Goal: Communication & Community: Answer question/provide support

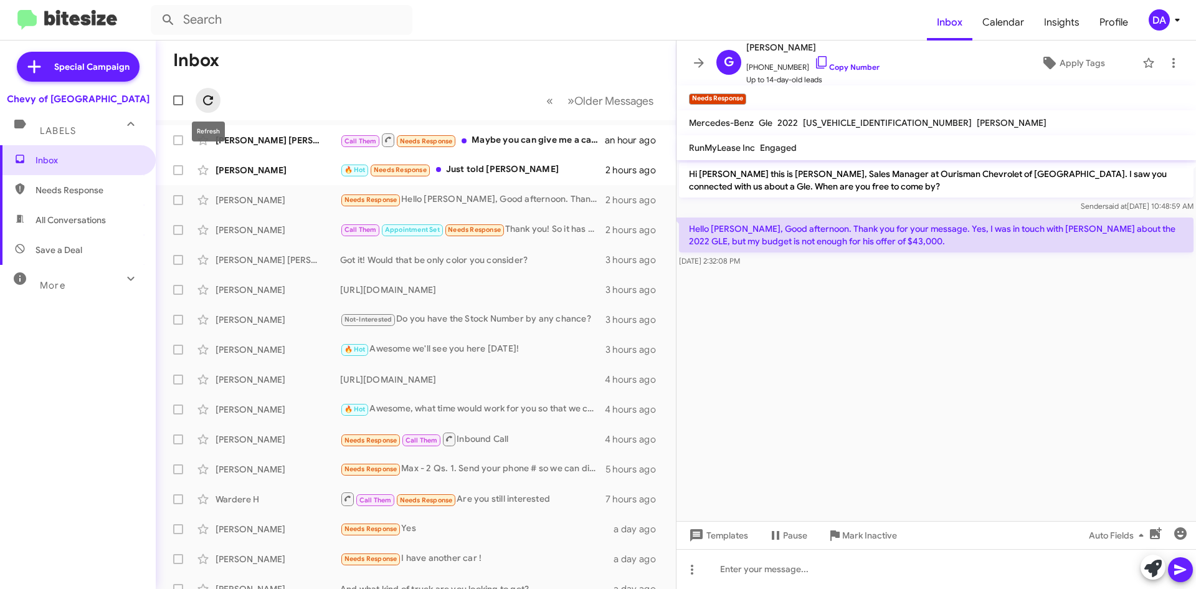
click at [211, 101] on icon at bounding box center [208, 100] width 15 height 15
click at [878, 535] on span "Mark Inactive" at bounding box center [869, 535] width 55 height 22
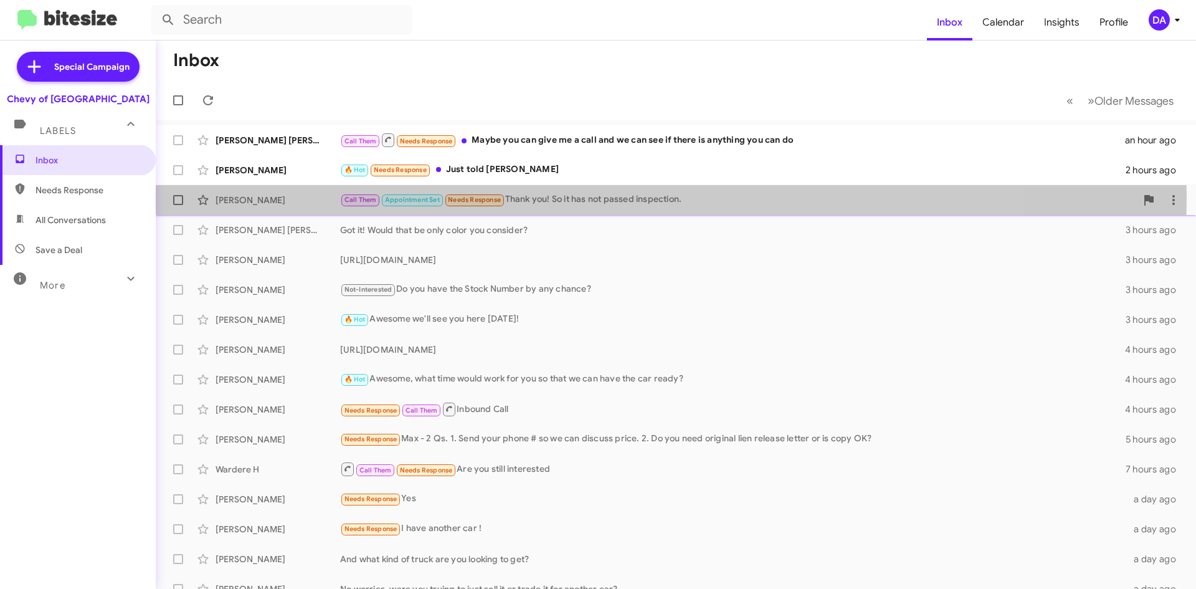
click at [552, 196] on div "Call Them Appointment Set Needs Response Thank you! So it has not passed inspec…" at bounding box center [738, 199] width 796 height 14
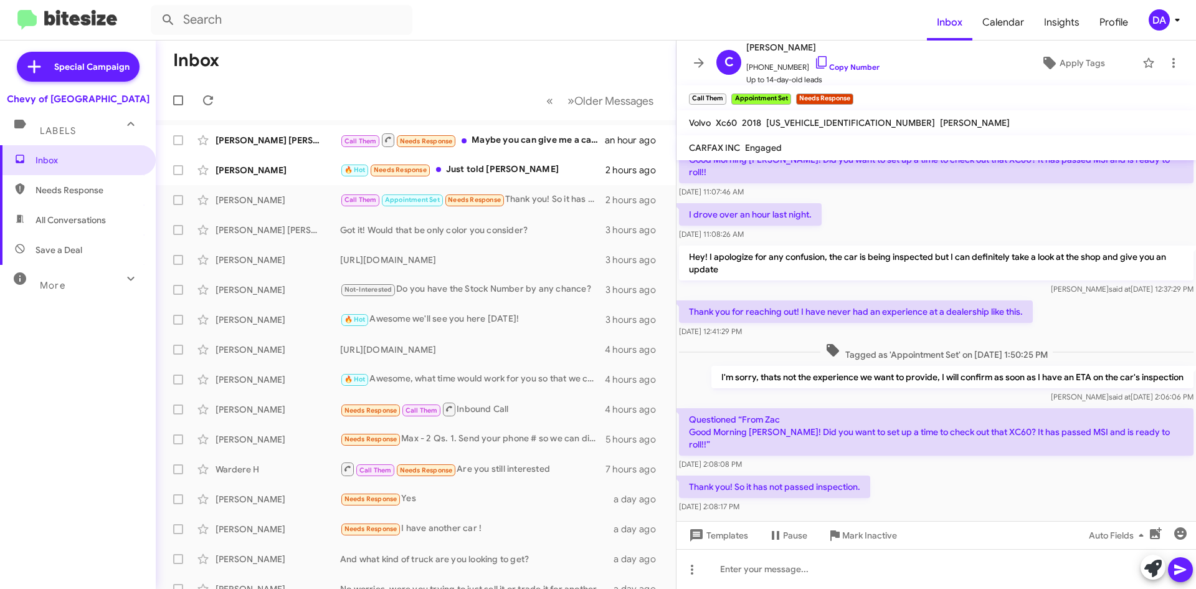
scroll to position [199, 0]
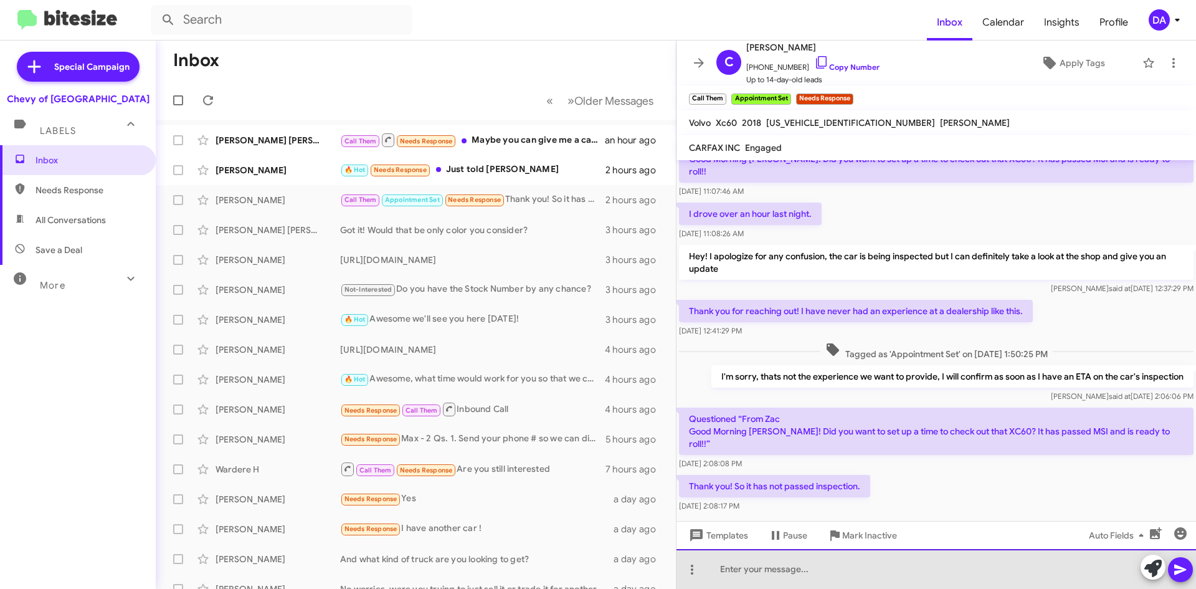
click at [793, 571] on div at bounding box center [937, 569] width 520 height 40
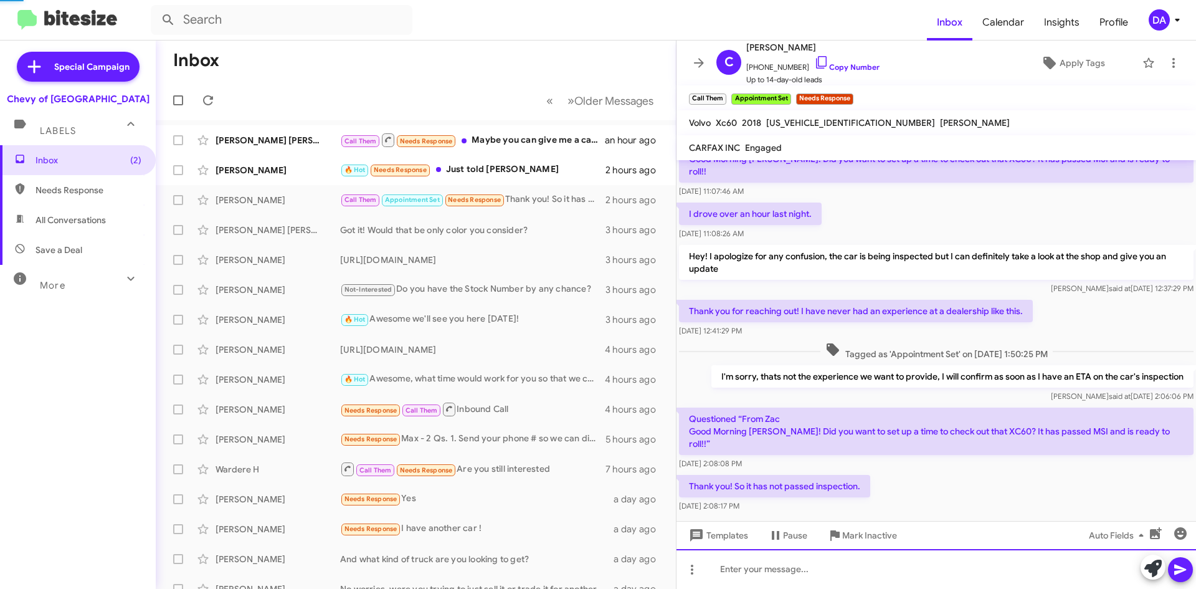
scroll to position [0, 0]
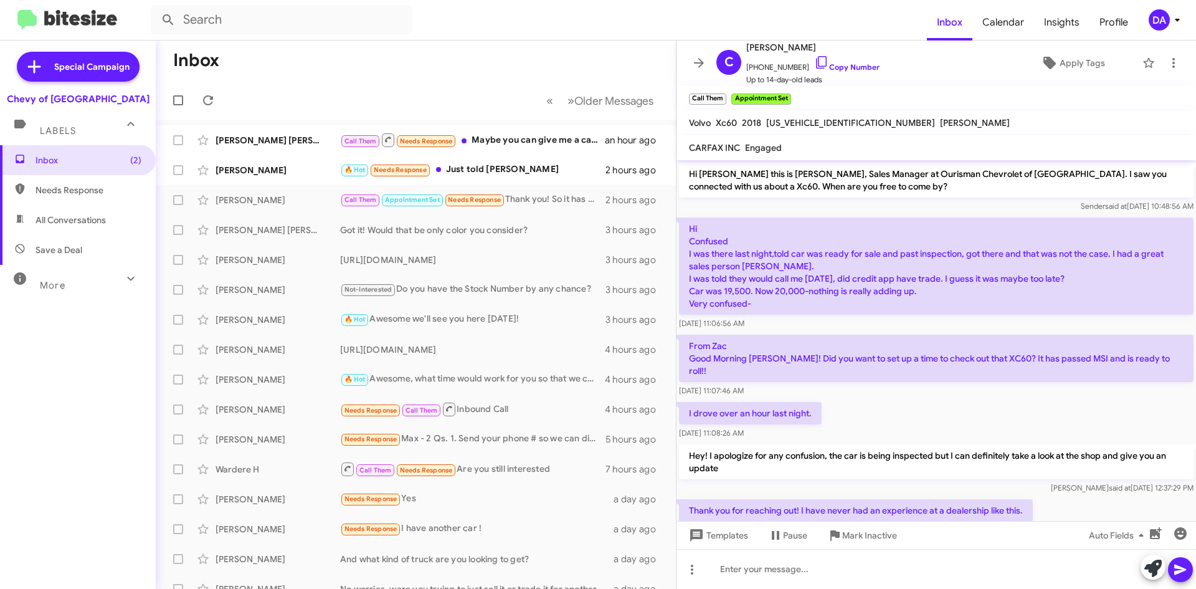
click at [815, 121] on span "[US_VEHICLE_IDENTIFICATION_NUMBER]" at bounding box center [850, 122] width 169 height 11
copy span "[US_VEHICLE_IDENTIFICATION_NUMBER]"
click at [452, 171] on div "🔥 Hot Needs Response Just told [PERSON_NAME]" at bounding box center [478, 170] width 276 height 14
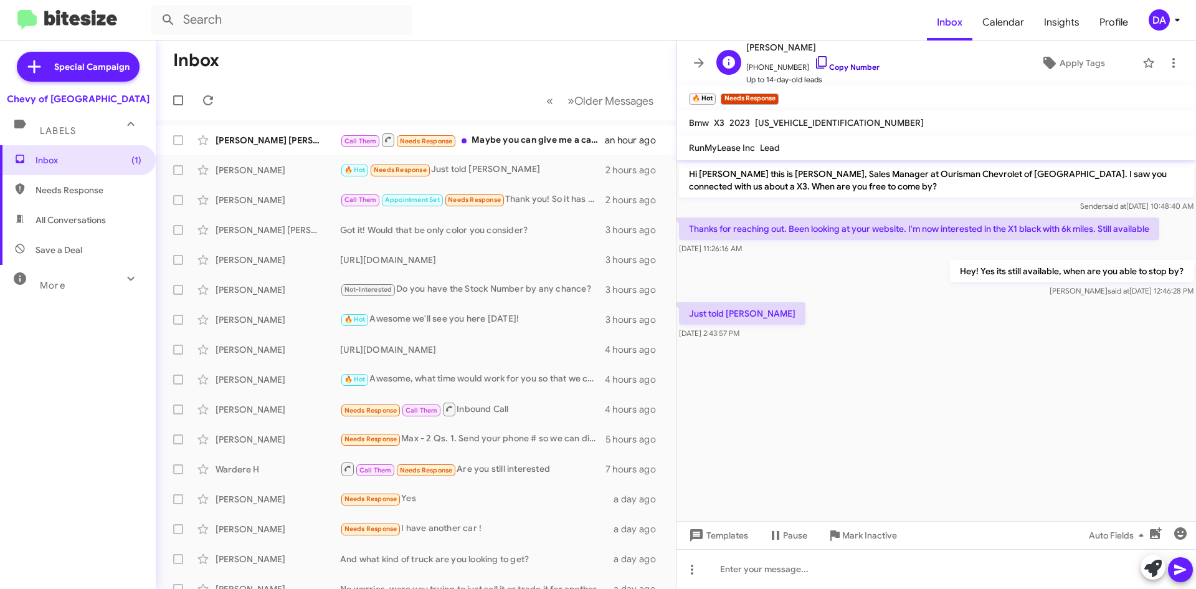
drag, startPoint x: 853, startPoint y: 68, endPoint x: 835, endPoint y: 64, distance: 18.6
click at [853, 68] on link "Copy Number" at bounding box center [846, 66] width 65 height 9
click at [888, 534] on span "Mark Inactive" at bounding box center [869, 535] width 55 height 22
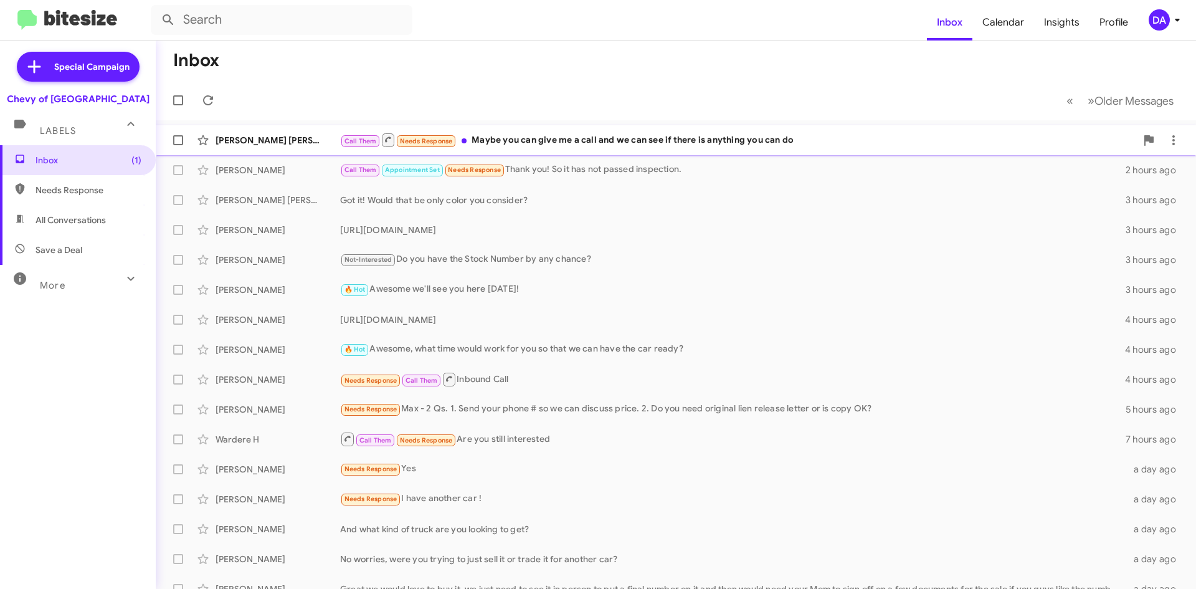
click at [548, 136] on div "Call Them Needs Response Maybe you can give me a call and we can see if there i…" at bounding box center [738, 140] width 796 height 16
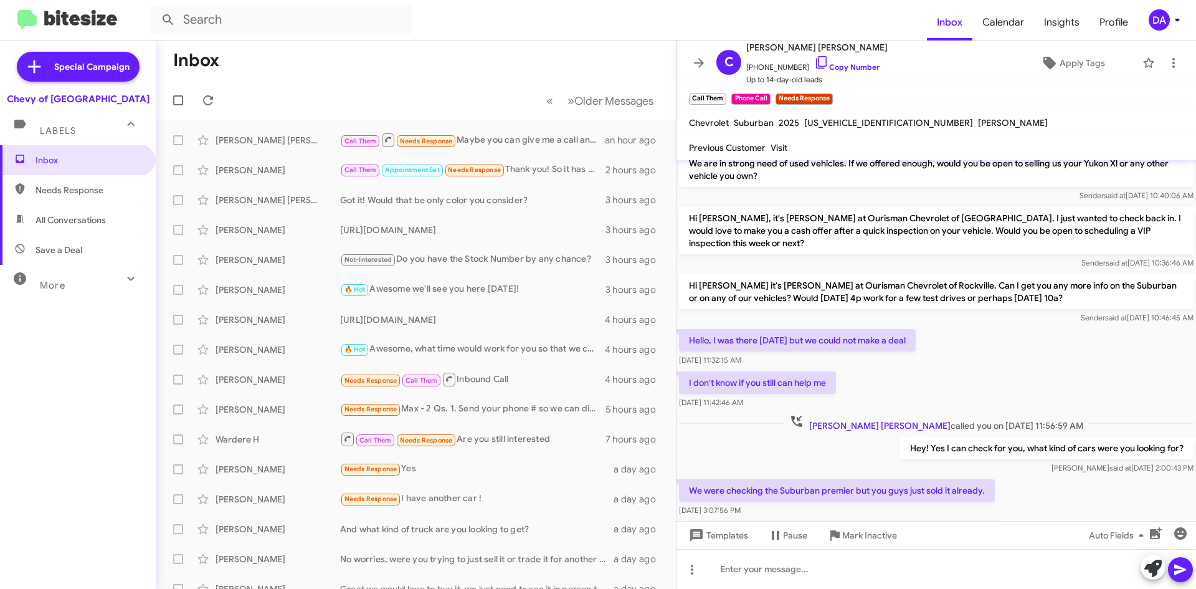
scroll to position [104, 0]
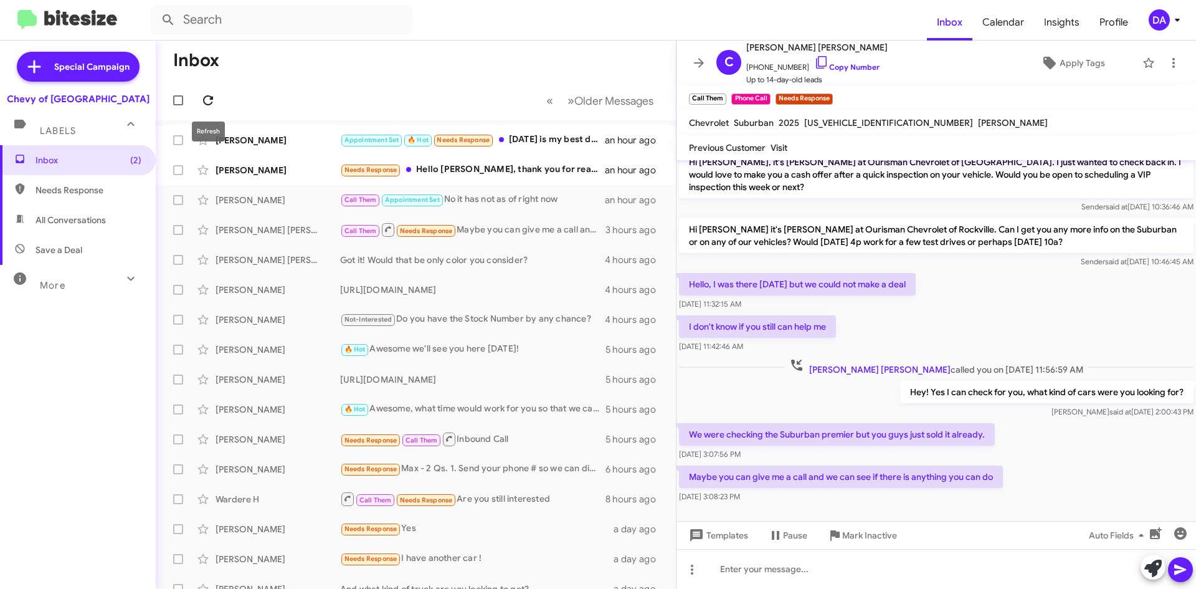
click at [208, 103] on icon at bounding box center [208, 100] width 15 height 15
click at [576, 141] on div "Appointment Set 🔥 Hot Needs Response [DATE] is my best day. Busy week for me." at bounding box center [478, 140] width 276 height 14
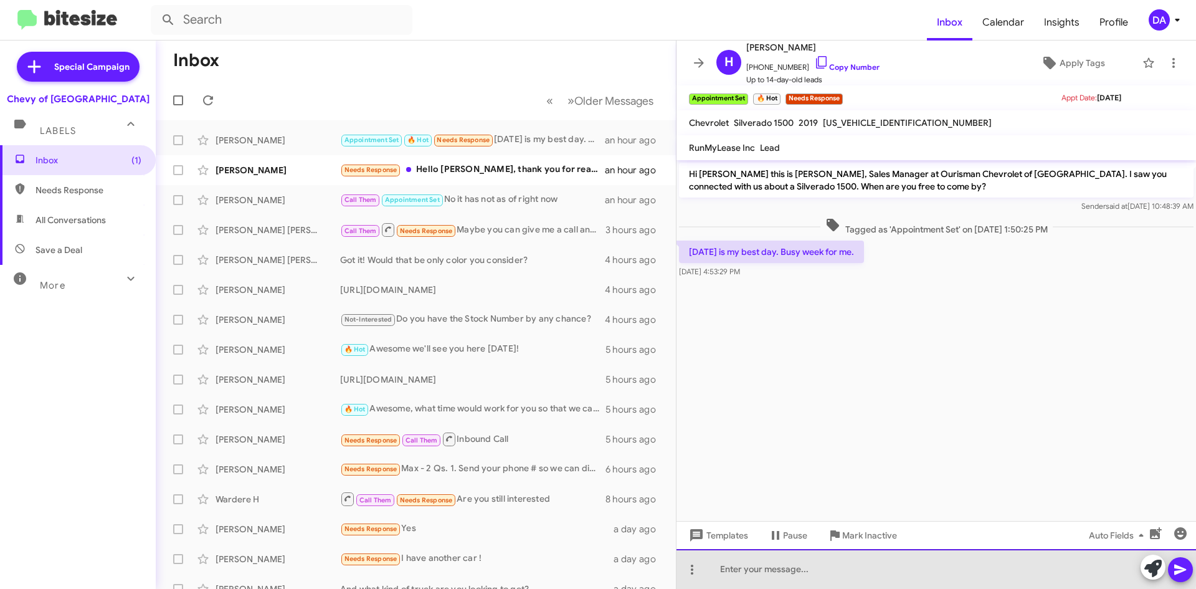
click at [807, 564] on div at bounding box center [937, 569] width 520 height 40
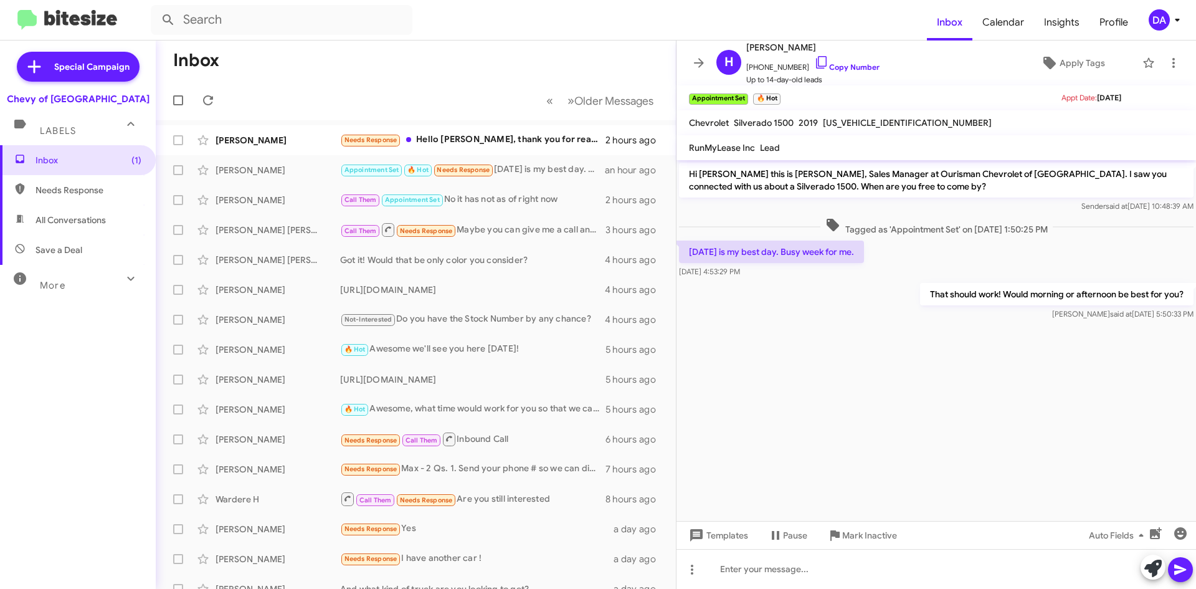
click at [99, 394] on div "Inbox (1) Needs Response All Conversations Save a Deal More Important 🔥 Hot App…" at bounding box center [78, 321] width 156 height 353
click at [278, 136] on div "[PERSON_NAME]" at bounding box center [278, 140] width 125 height 12
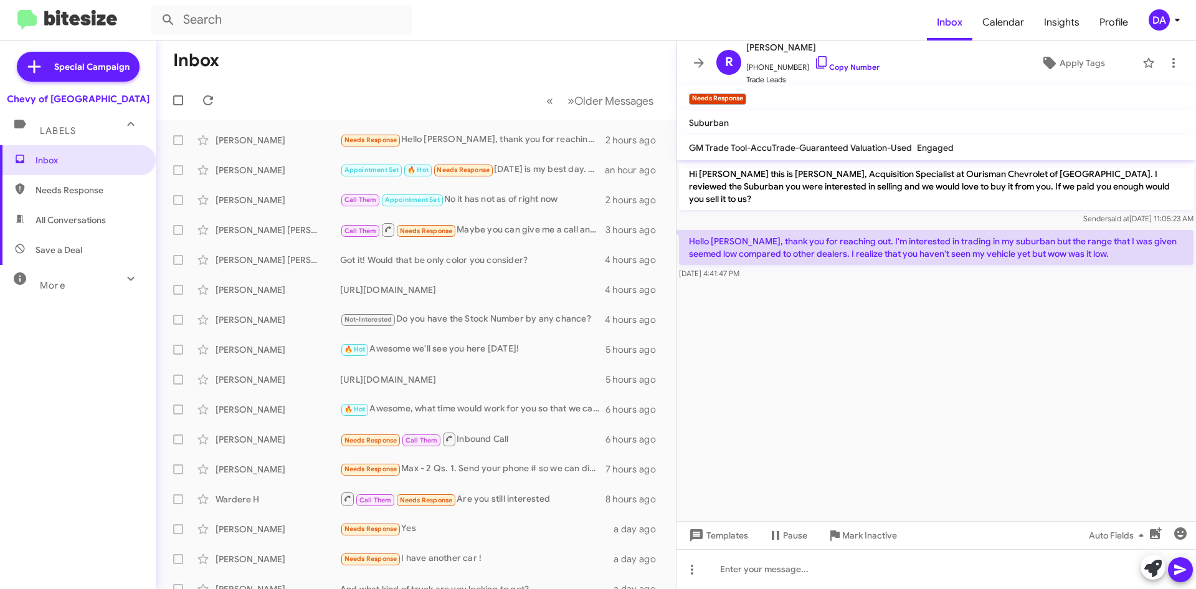
click at [24, 331] on div "Inbox Needs Response All Conversations Save a Deal More Important 🔥 Hot Appoint…" at bounding box center [78, 321] width 156 height 353
click at [49, 401] on div "Inbox Needs Response All Conversations Save a Deal More Important 🔥 Hot Appoint…" at bounding box center [78, 321] width 156 height 353
click at [216, 97] on span at bounding box center [208, 100] width 25 height 15
click at [41, 338] on div "Inbox Needs Response All Conversations Save a Deal More Important 🔥 Hot Appoint…" at bounding box center [78, 321] width 156 height 353
